Goal: Task Accomplishment & Management: Manage account settings

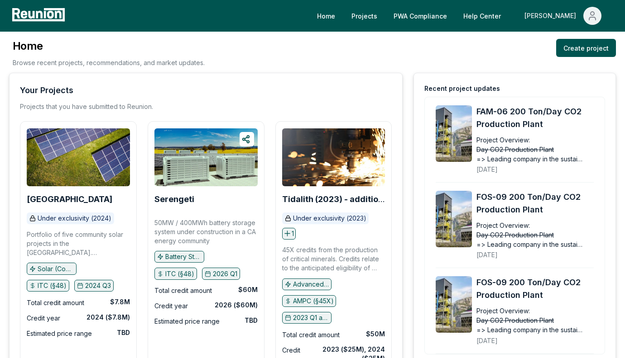
click at [594, 15] on icon "Main" at bounding box center [592, 15] width 11 height 11
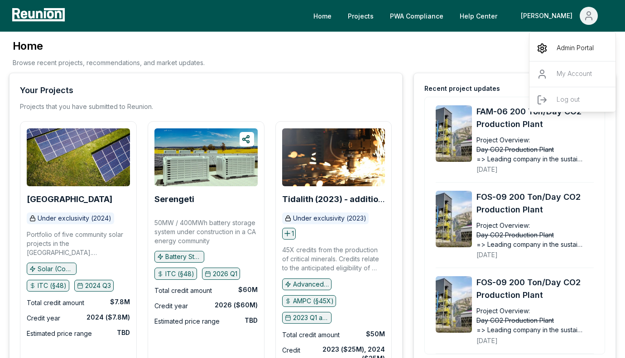
click at [563, 50] on p "Admin Portal" at bounding box center [574, 48] width 37 height 11
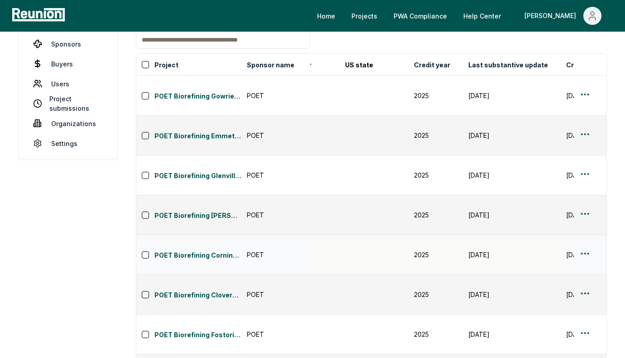
scroll to position [0, 782]
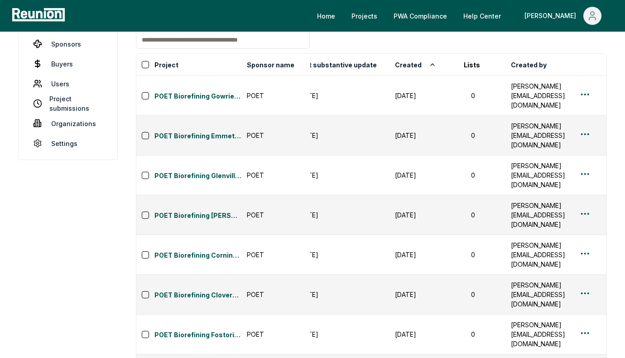
click at [194, 91] on link "POET Biorefining Glenville Repairs/Alterations (2025)" at bounding box center [197, 96] width 87 height 11
click at [586, 86] on html "Please visit us on your desktop We're working on making our marketplace mobile-…" at bounding box center [312, 216] width 625 height 588
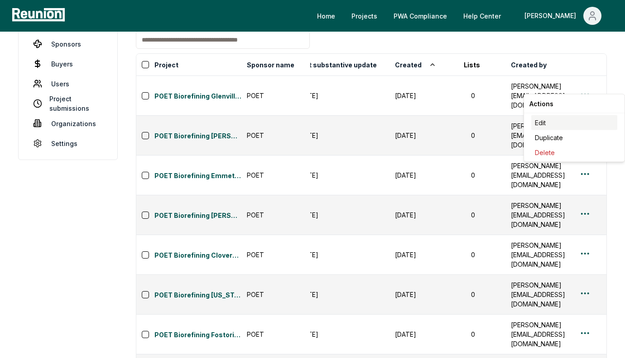
click at [557, 118] on div "Edit" at bounding box center [574, 122] width 86 height 15
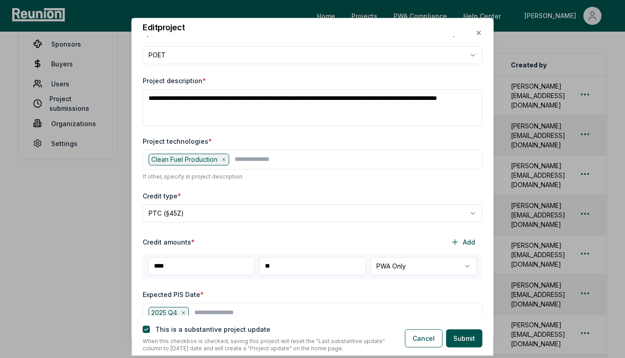
scroll to position [0, 0]
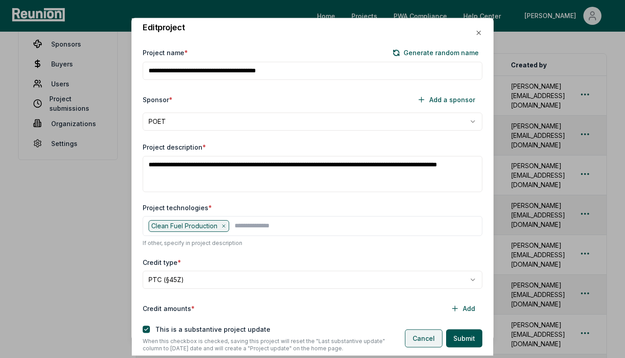
click at [420, 336] on button "Cancel" at bounding box center [424, 338] width 38 height 18
